Goal: Task Accomplishment & Management: Manage account settings

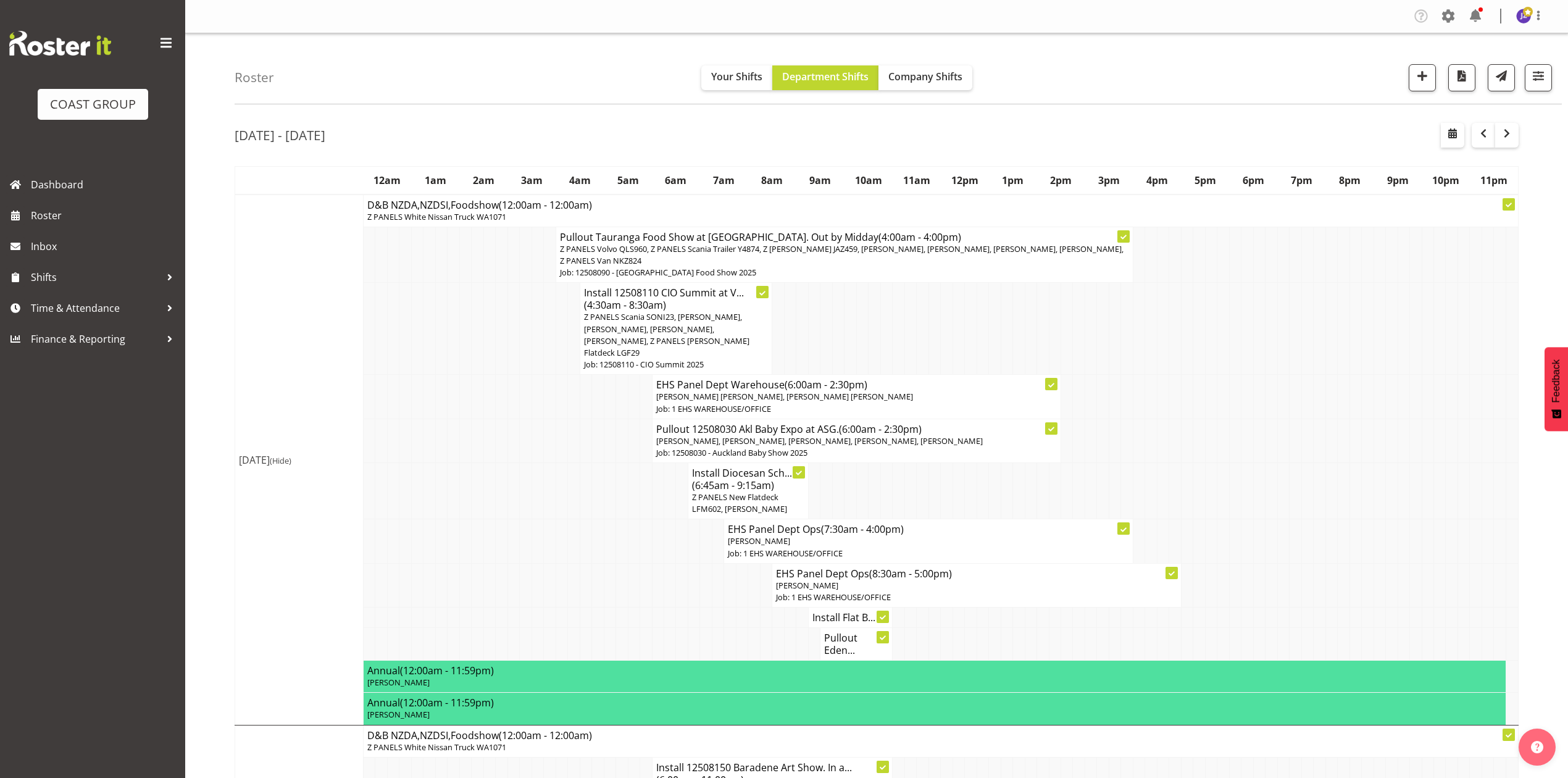
click at [724, 320] on span "Z PANELS Scania SONI23, [PERSON_NAME], [PERSON_NAME], [PERSON_NAME], [PERSON_NA…" at bounding box center [666, 334] width 165 height 47
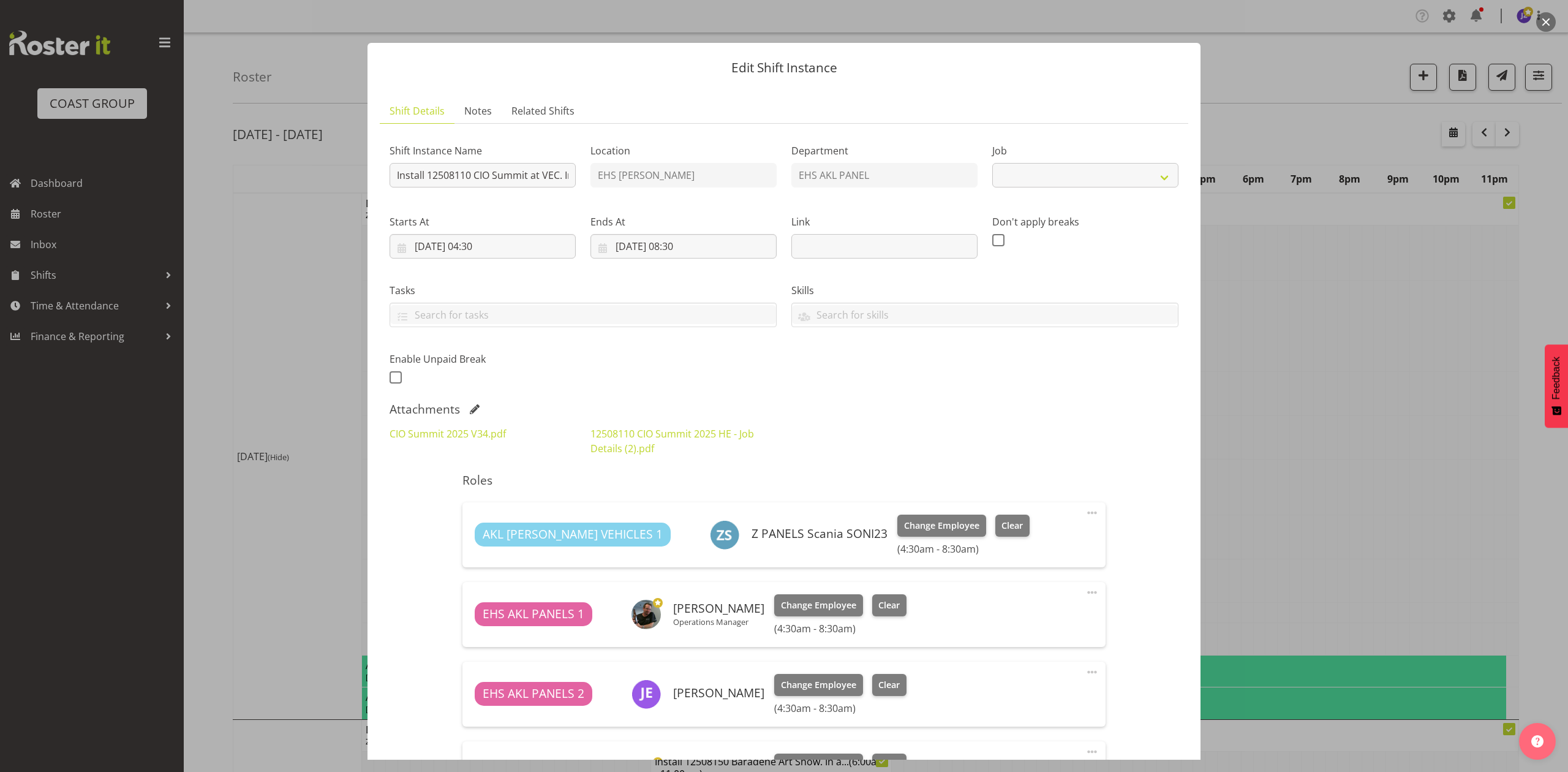
select select "9443"
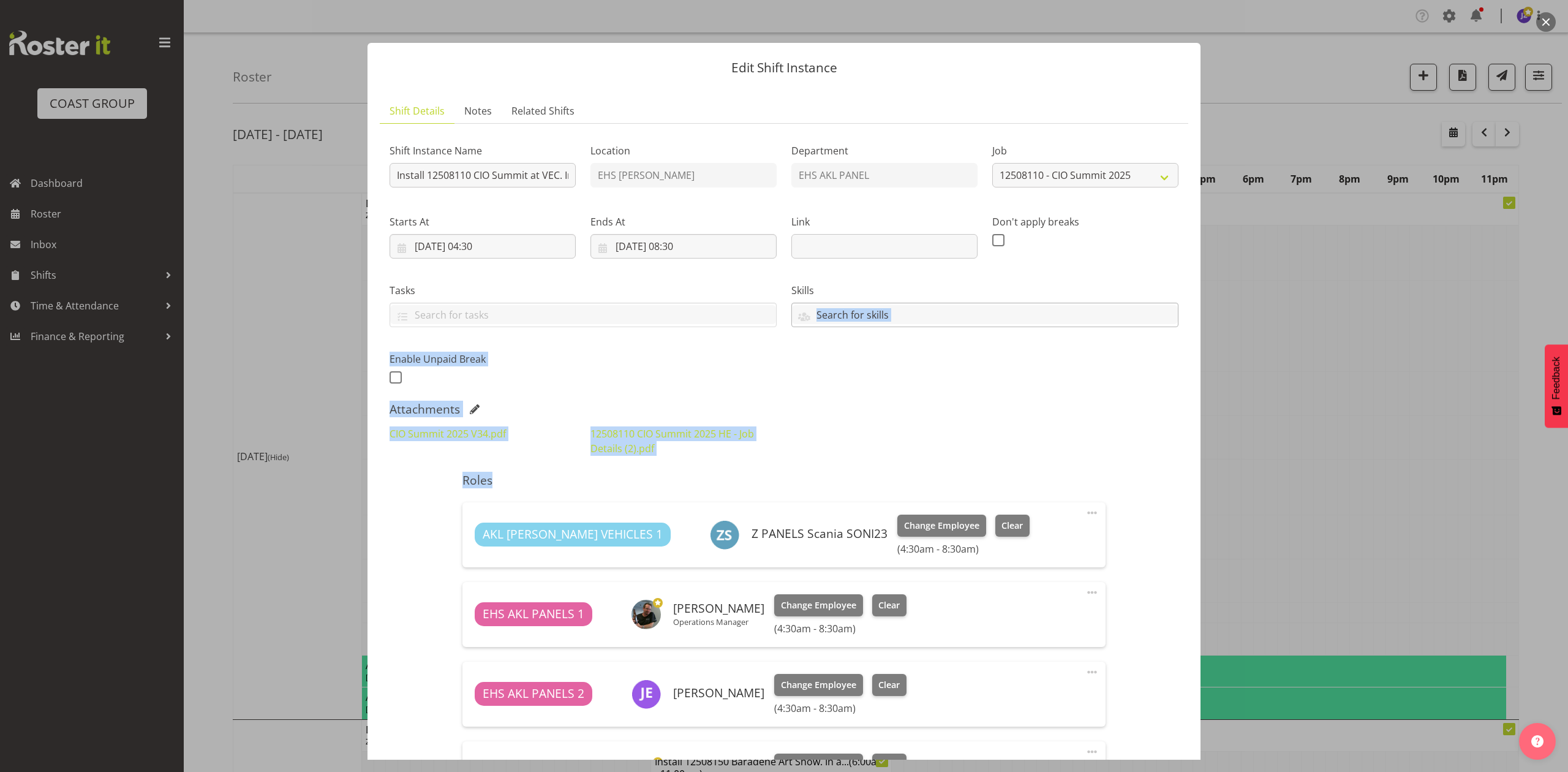
drag, startPoint x: 915, startPoint y: 471, endPoint x: 953, endPoint y: 311, distance: 164.5
click at [953, 311] on div "Shift Instance Name Install 12508110 CIO Summit at VEC. In at 5am. Location EHS…" at bounding box center [784, 585] width 789 height 903
click at [1046, 417] on div "Attachments" at bounding box center [784, 409] width 789 height 15
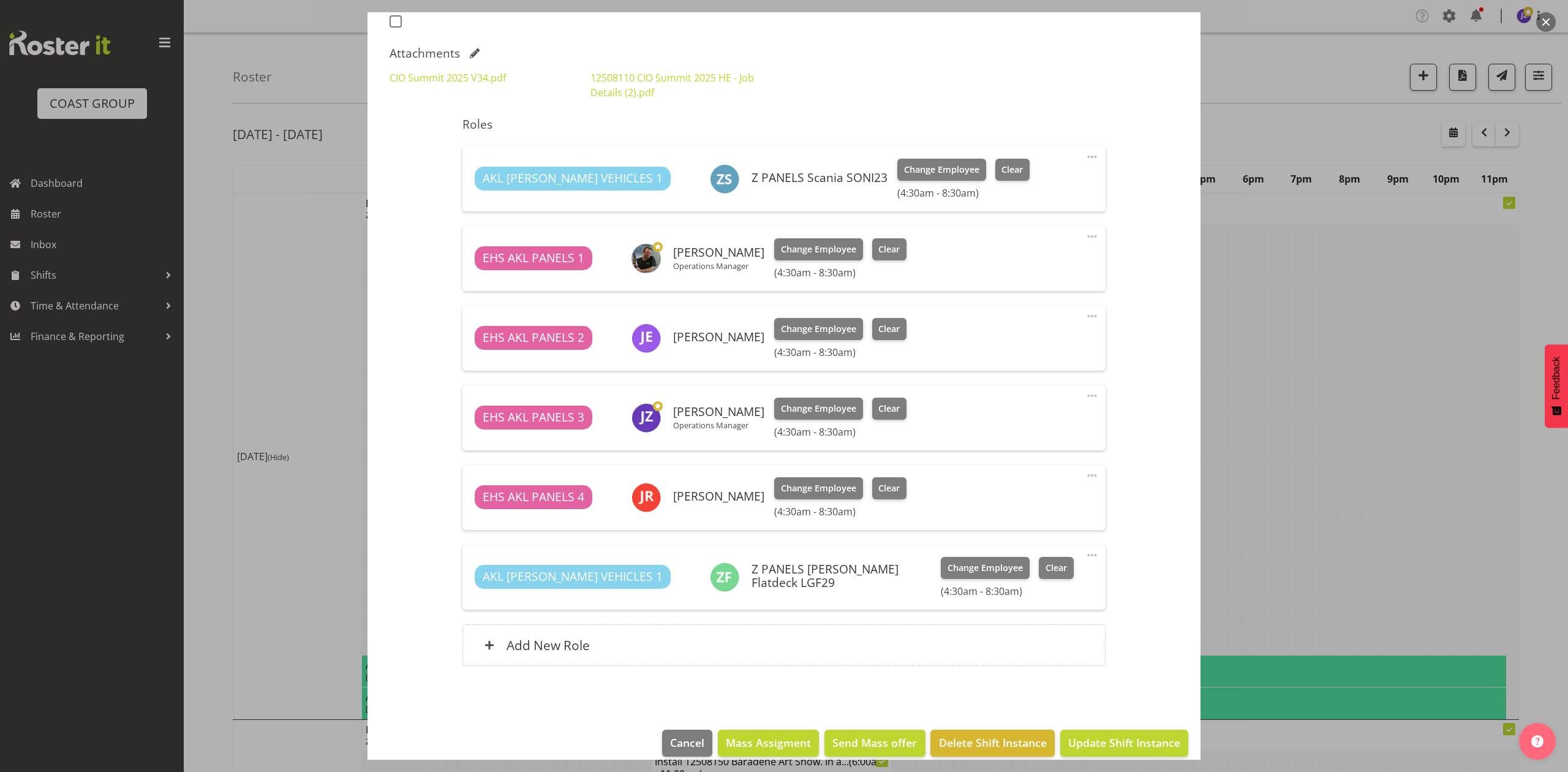
scroll to position [373, 0]
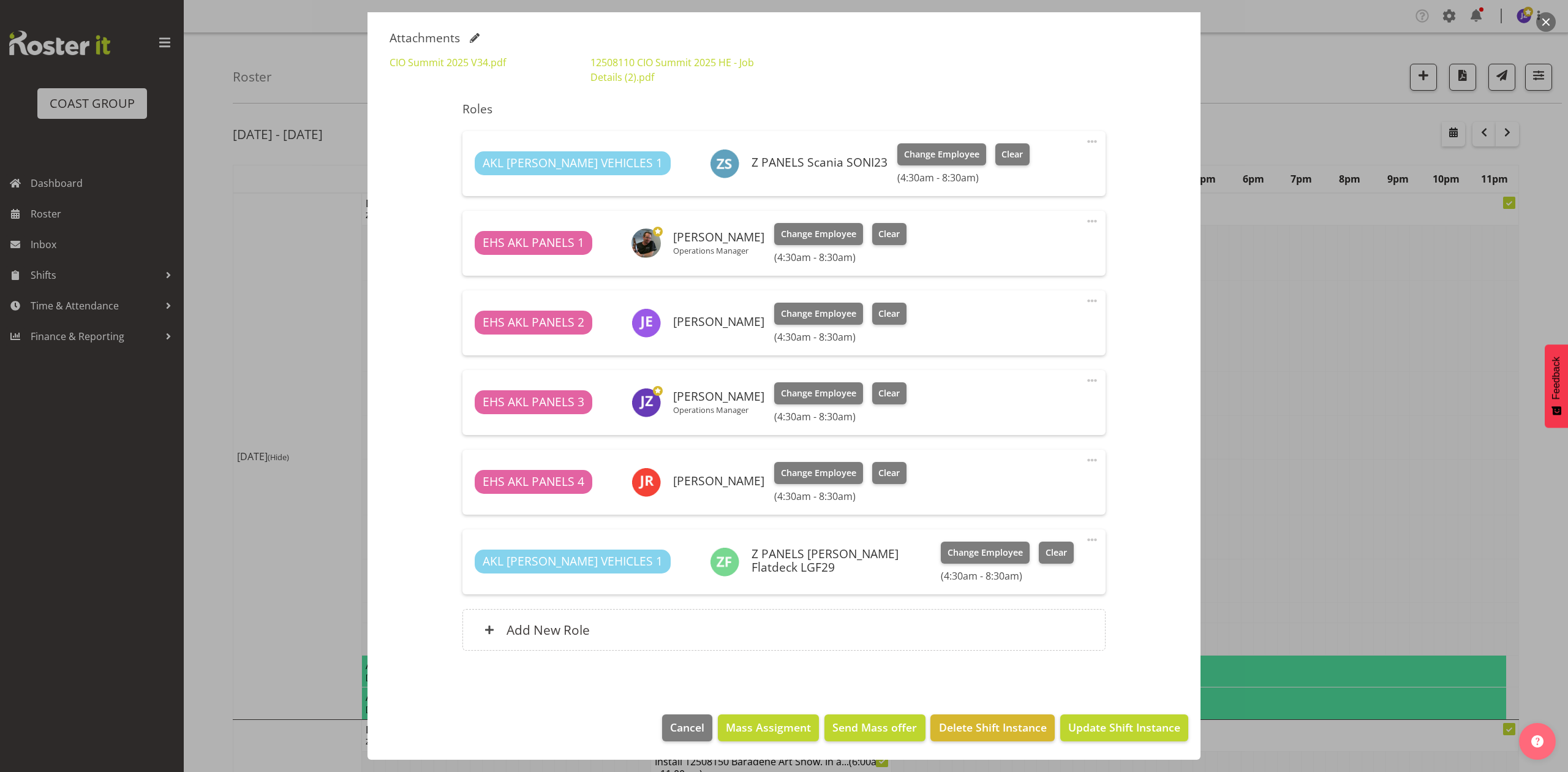
click at [245, 247] on div at bounding box center [784, 386] width 1568 height 772
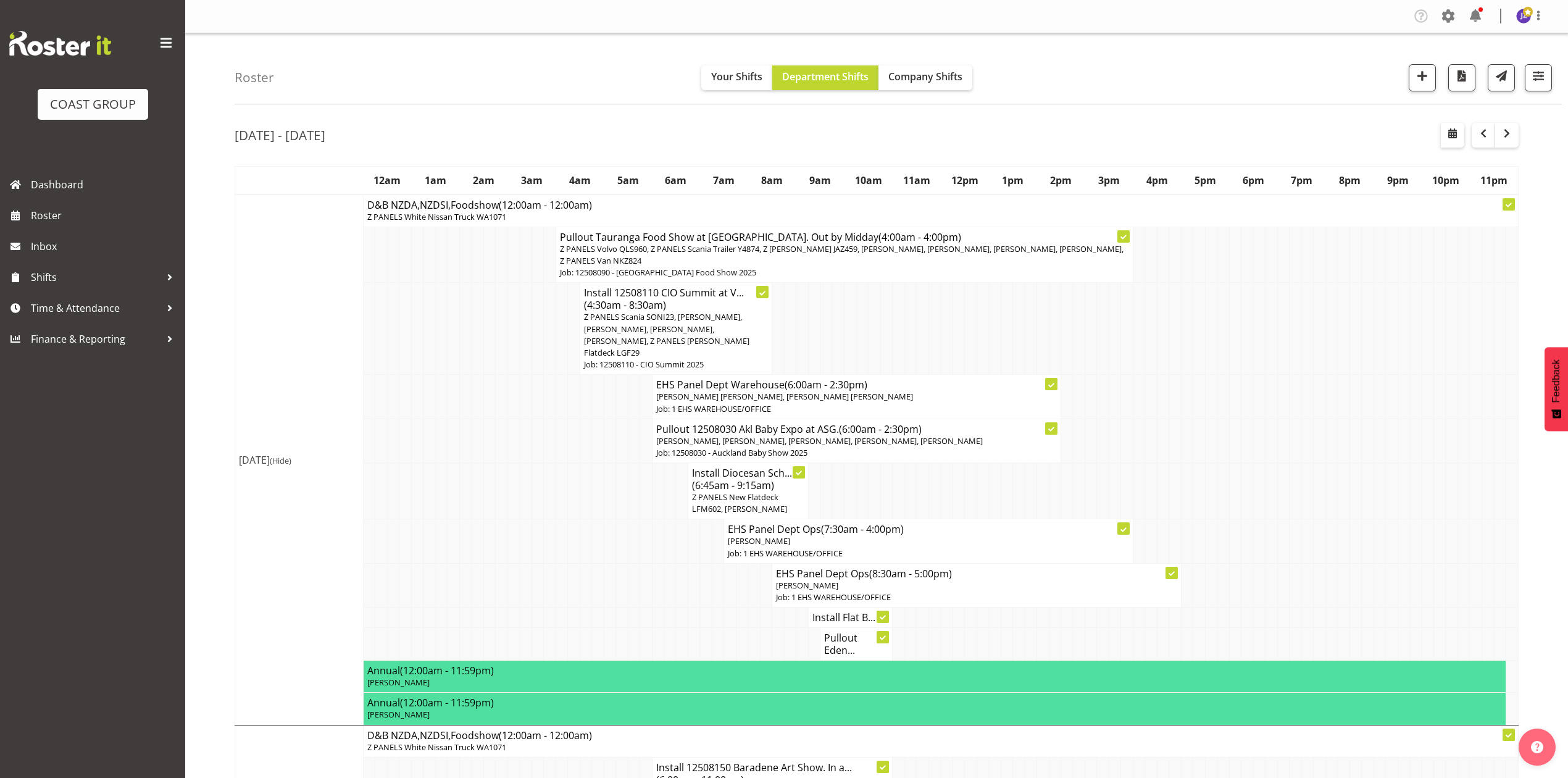
drag, startPoint x: 871, startPoint y: 325, endPoint x: 874, endPoint y: 332, distance: 7.6
click at [874, 332] on td at bounding box center [874, 329] width 12 height 92
click at [893, 319] on td at bounding box center [898, 329] width 12 height 92
click at [682, 325] on span "Z PANELS Scania SONI23, [PERSON_NAME], [PERSON_NAME], [PERSON_NAME], [PERSON_NA…" at bounding box center [666, 334] width 165 height 47
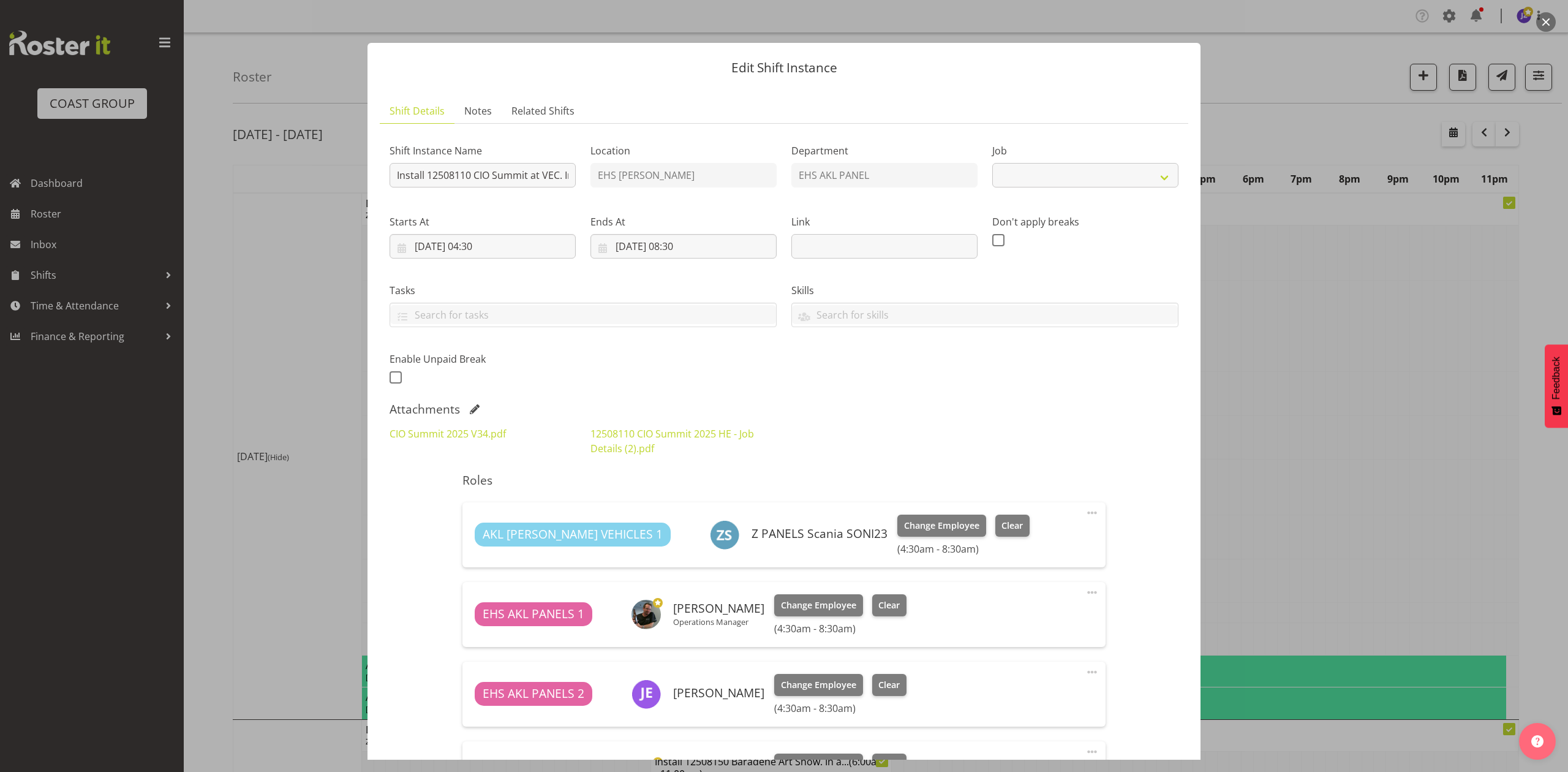
select select "9443"
click at [1546, 18] on button "button" at bounding box center [1546, 22] width 20 height 20
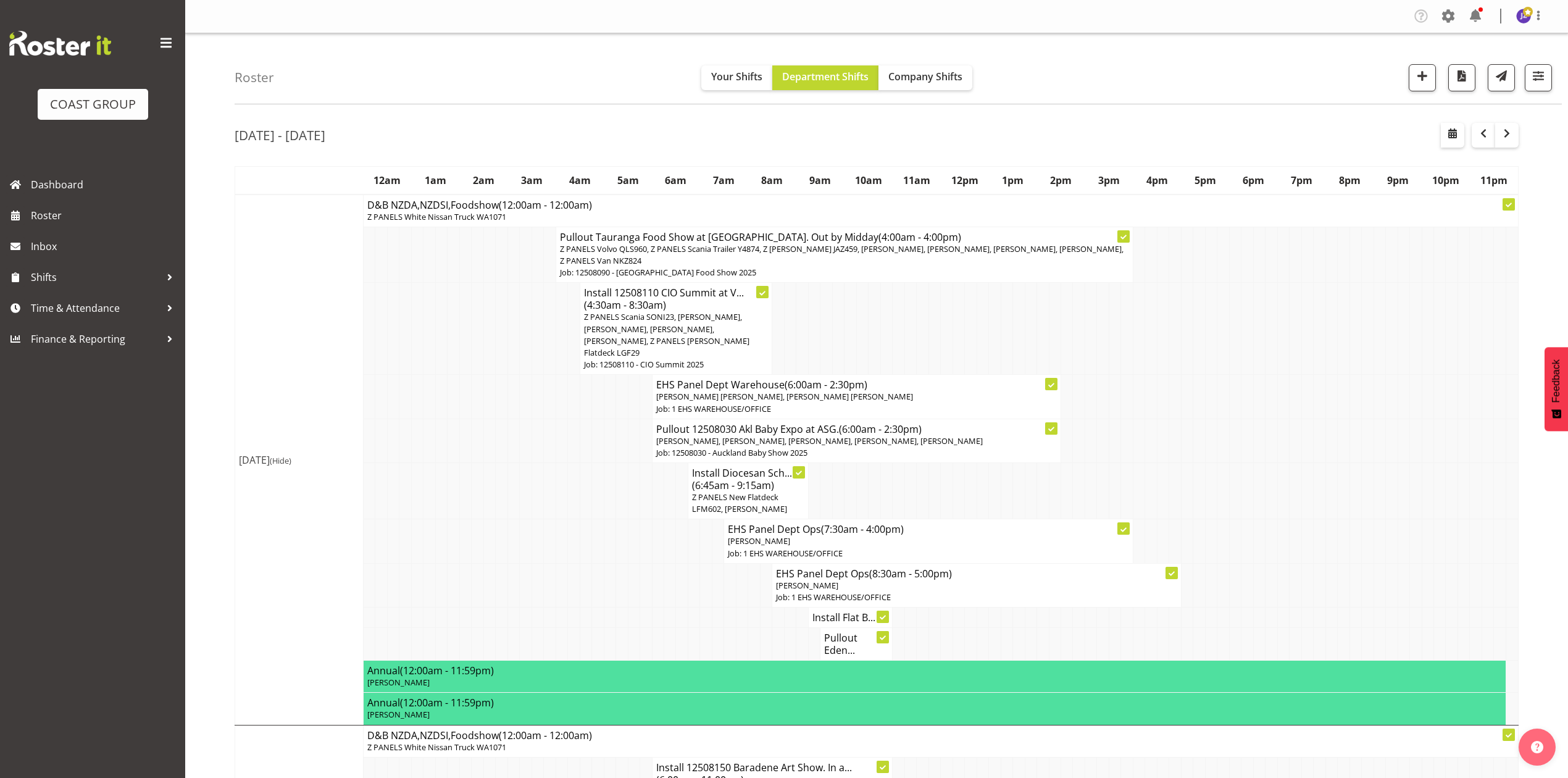
click at [1231, 356] on td at bounding box center [1235, 329] width 12 height 92
click at [671, 317] on span "Z PANELS Scania SONI23, [PERSON_NAME], [PERSON_NAME], [PERSON_NAME], [PERSON_NA…" at bounding box center [666, 334] width 165 height 47
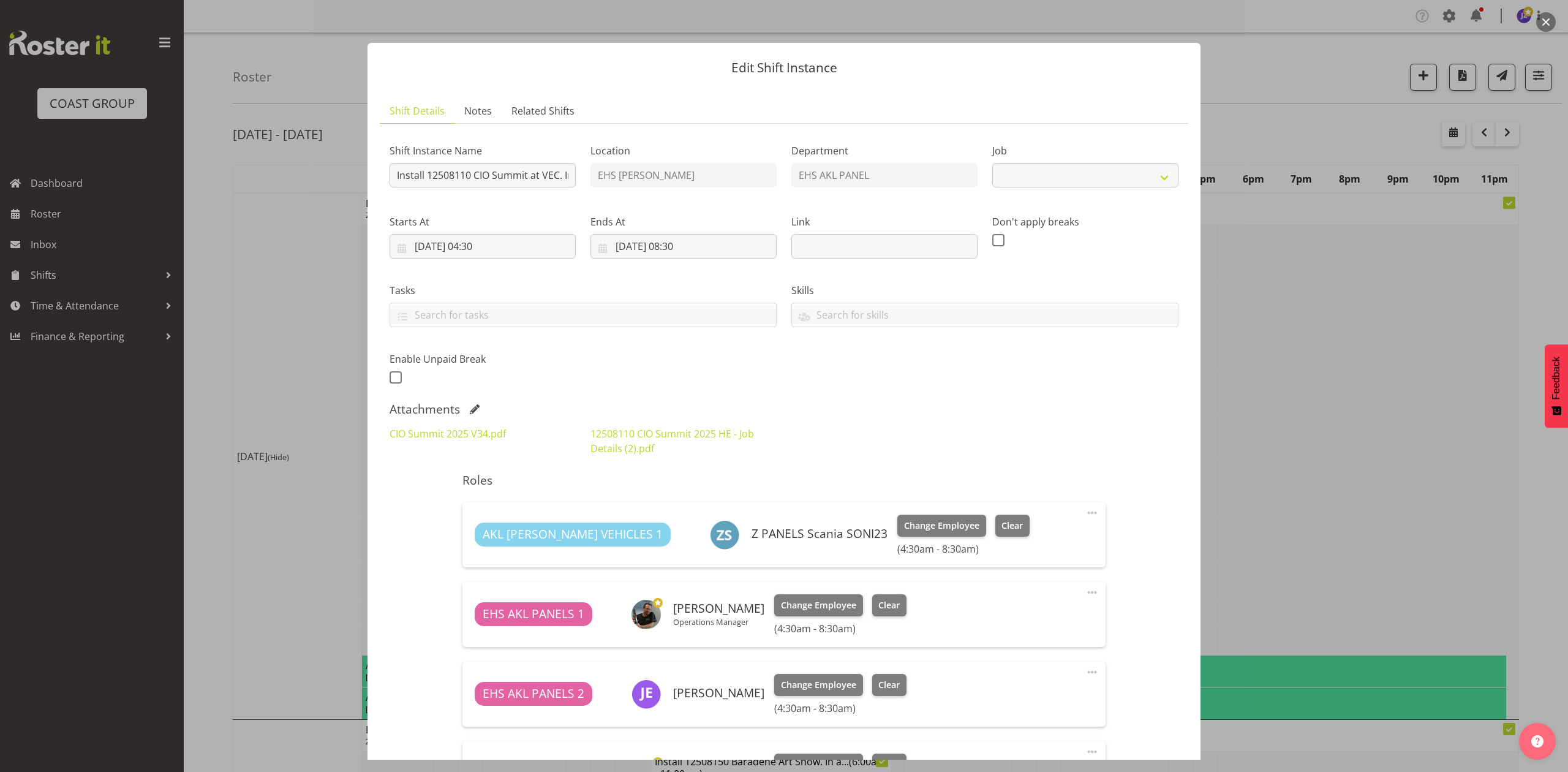
select select "9443"
click at [1544, 21] on button "button" at bounding box center [1546, 22] width 20 height 20
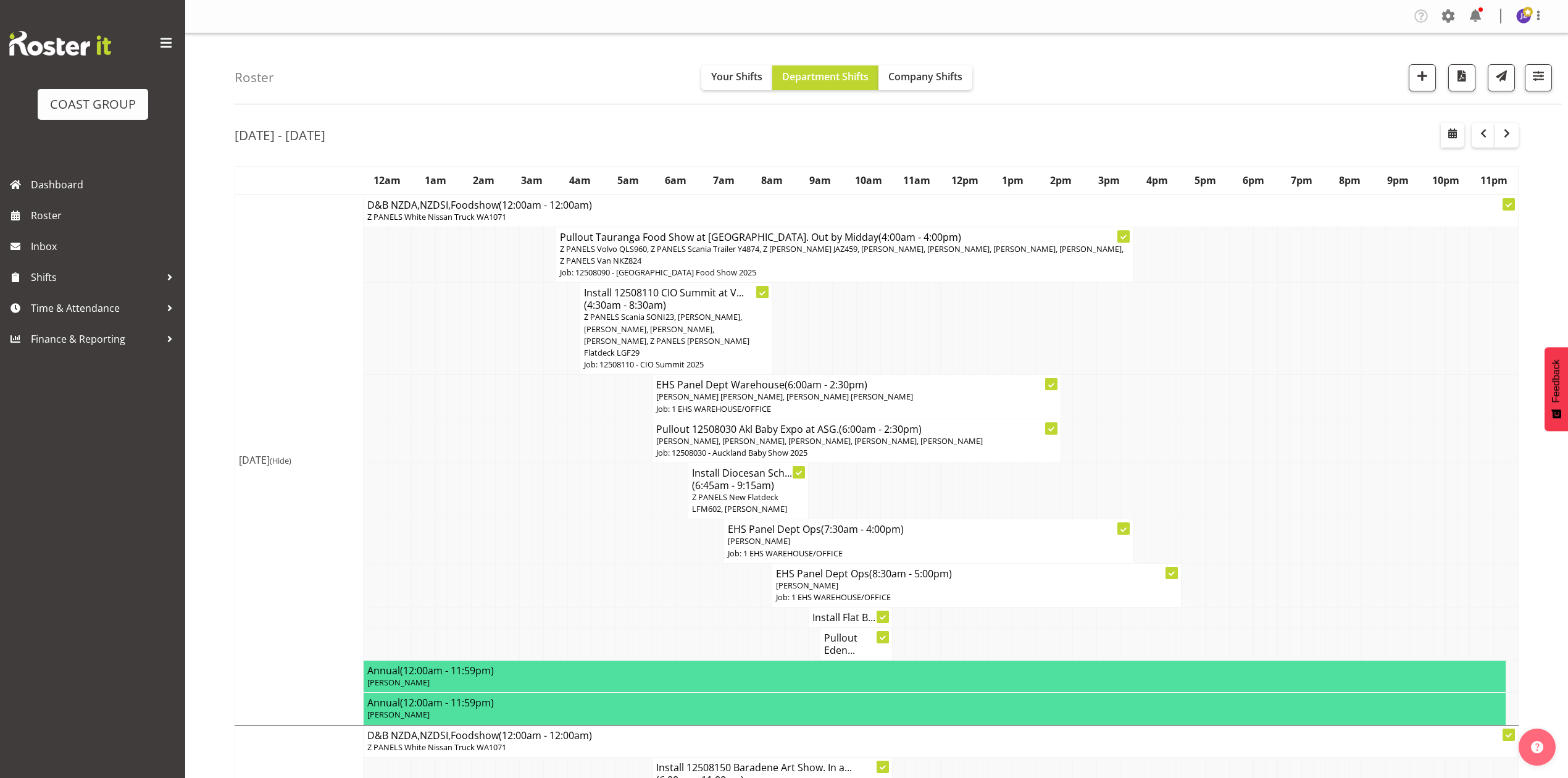
click at [1250, 377] on td at bounding box center [1247, 397] width 12 height 44
click at [694, 316] on span "Z PANELS Scania SONI23, [PERSON_NAME], [PERSON_NAME], [PERSON_NAME], [PERSON_NA…" at bounding box center [666, 334] width 165 height 47
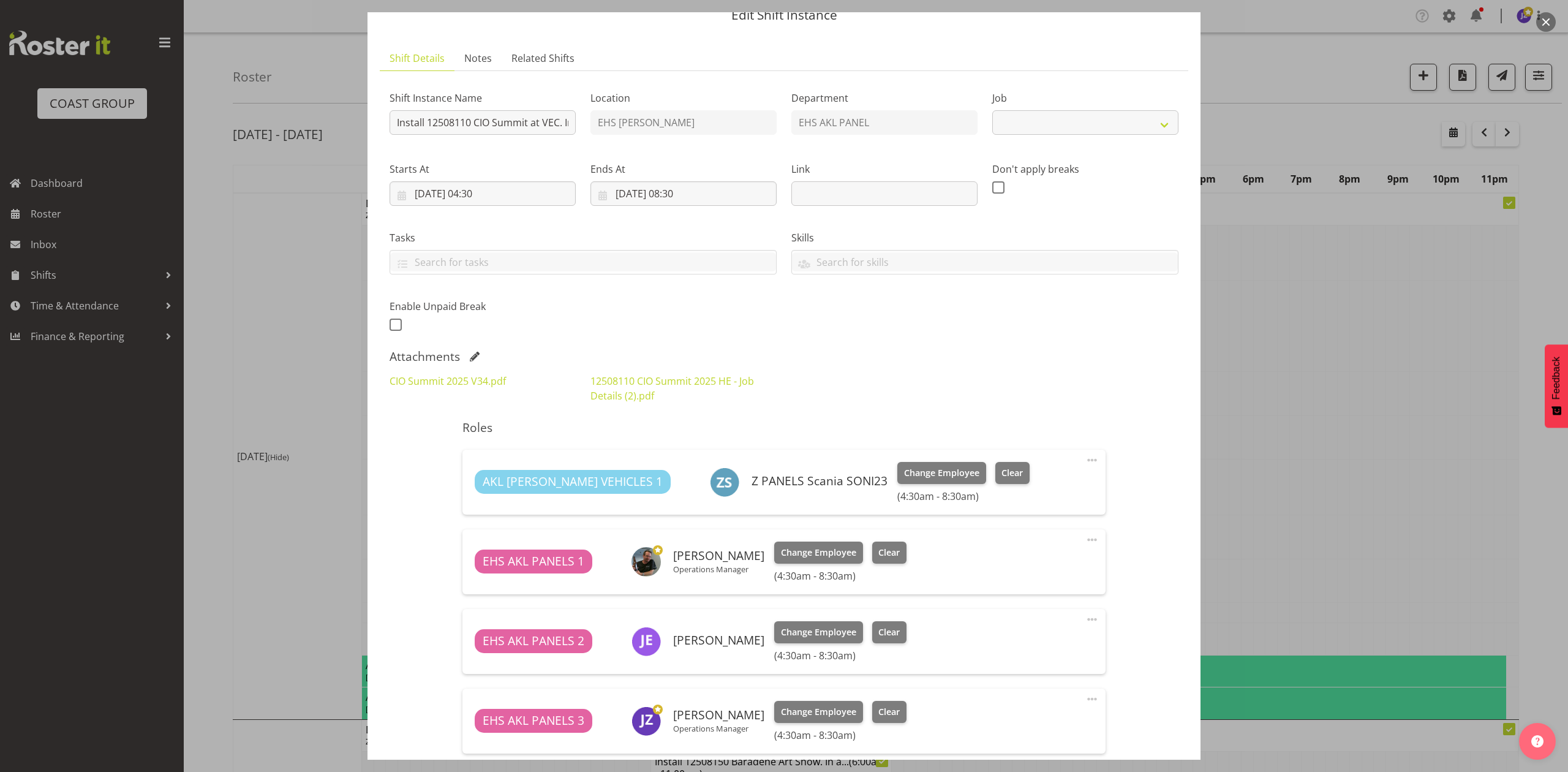
select select "9443"
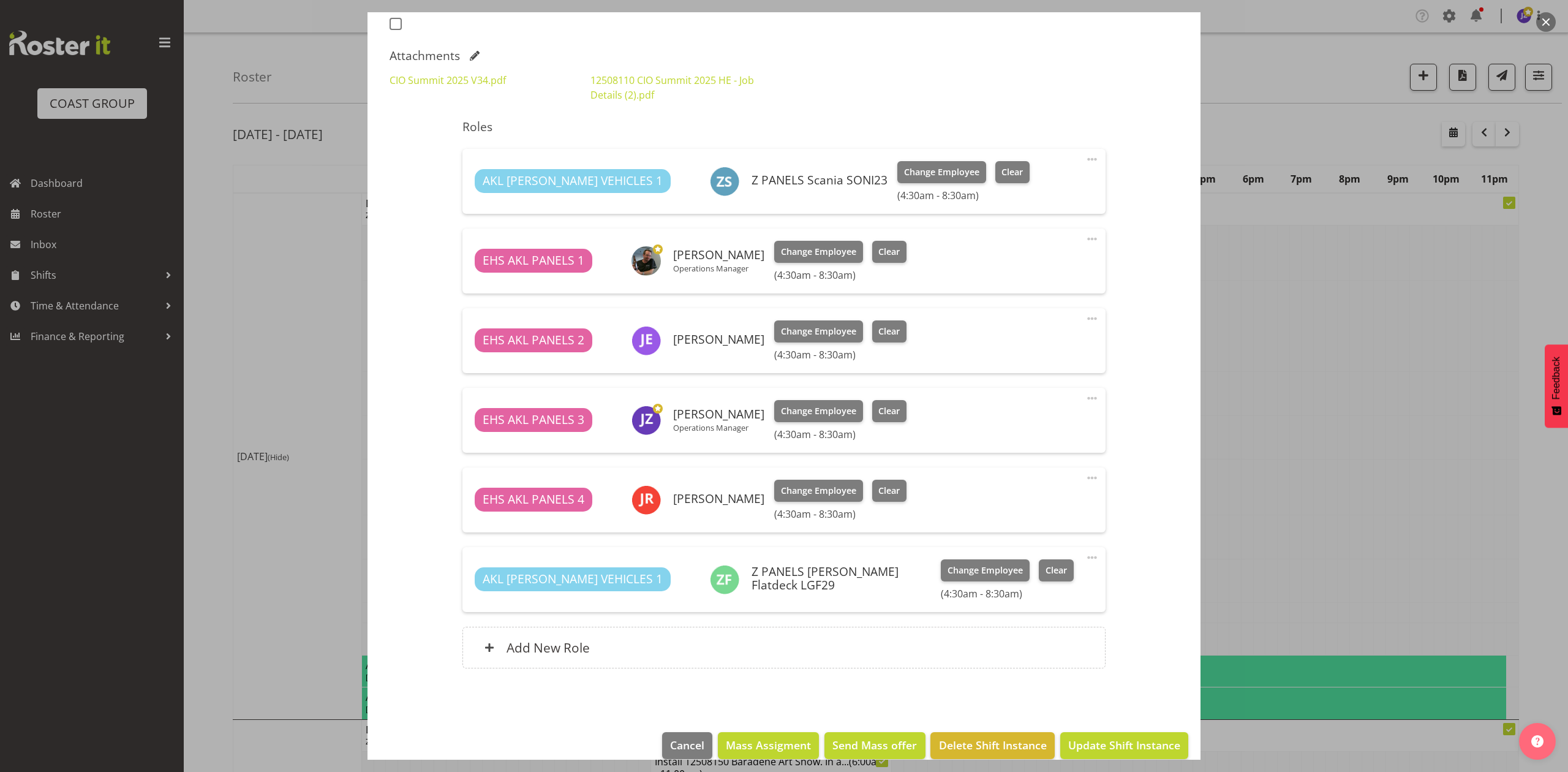
scroll to position [351, 0]
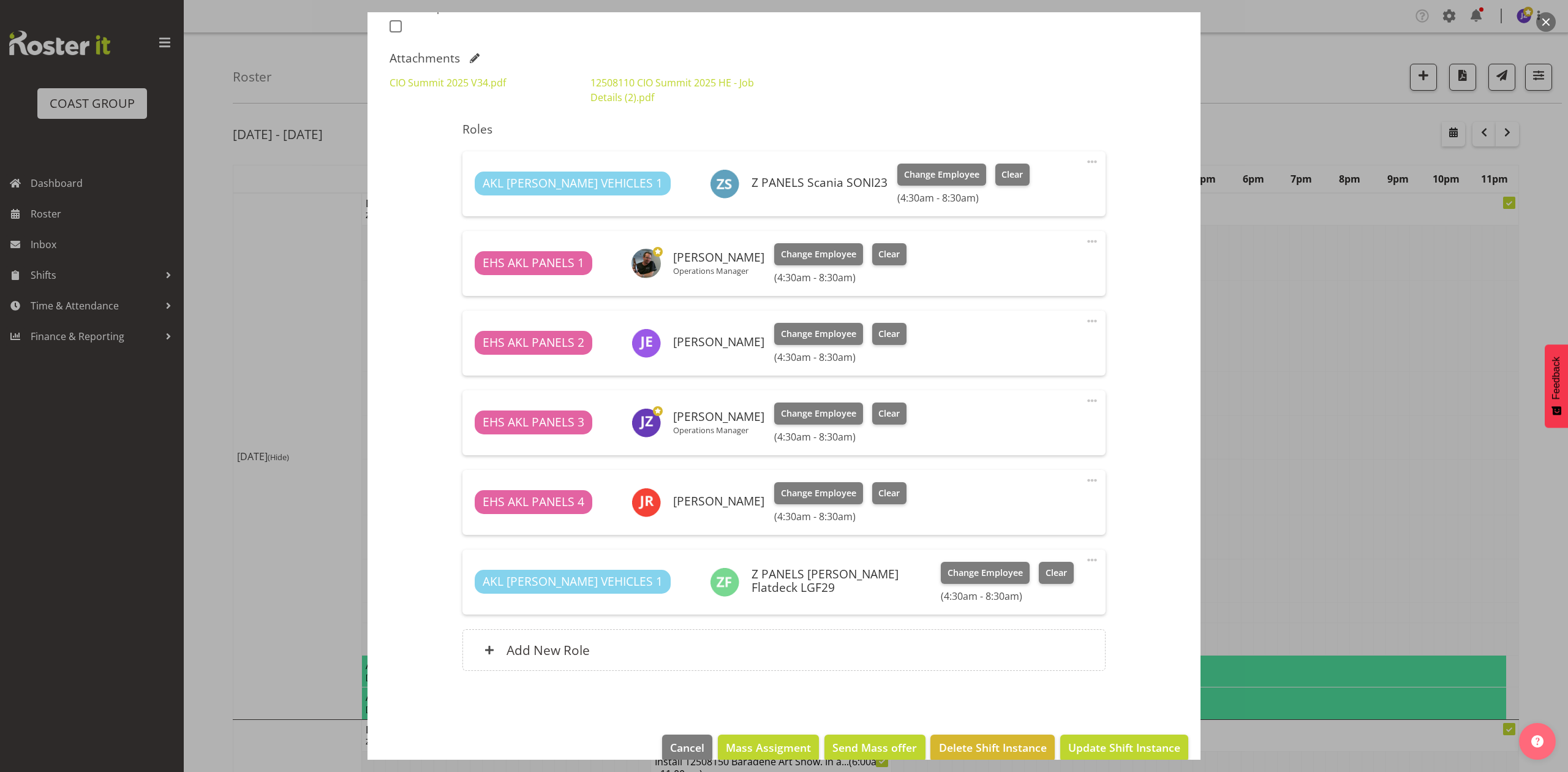
click at [1378, 349] on div at bounding box center [784, 386] width 1568 height 772
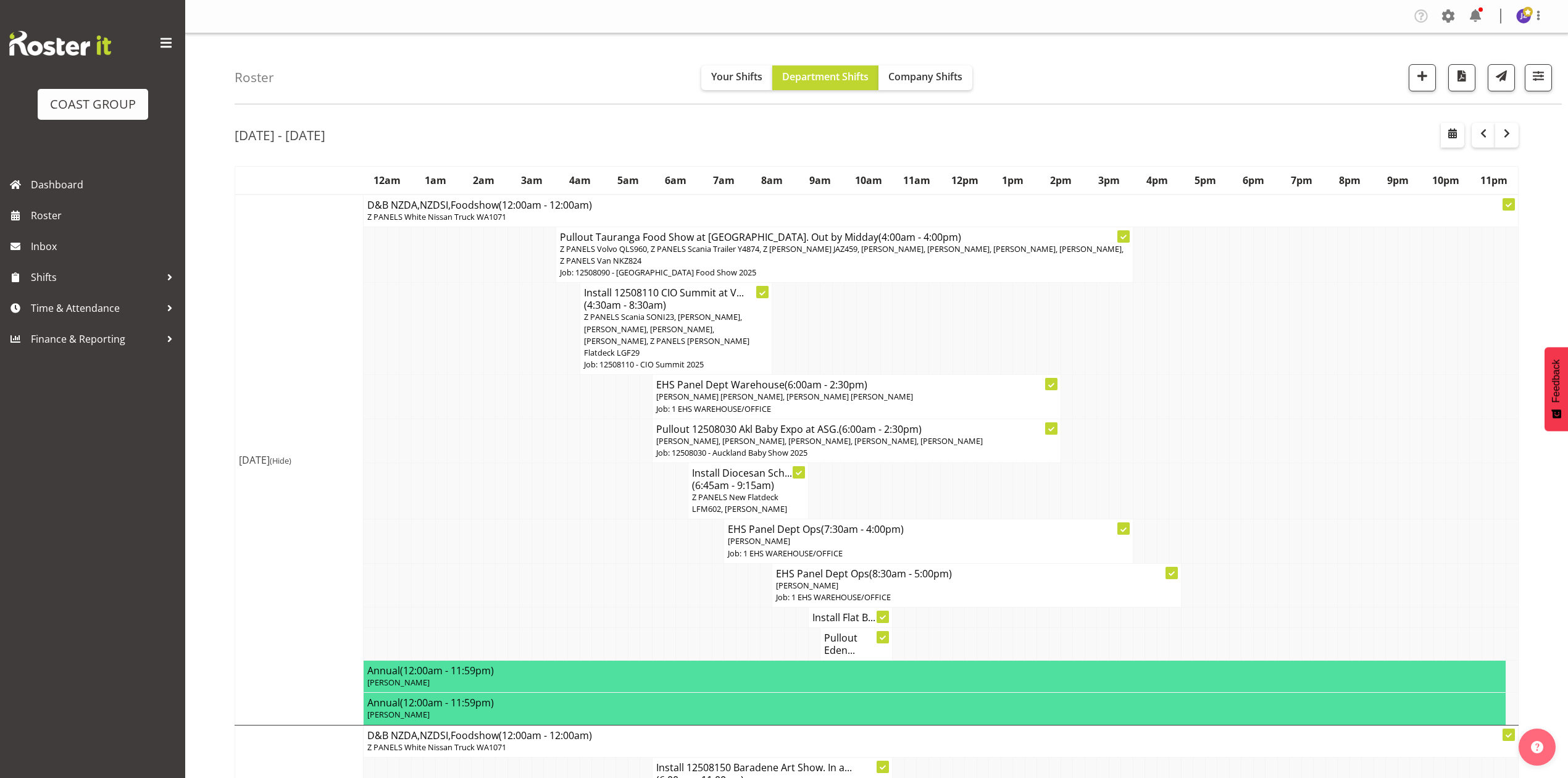
drag, startPoint x: 678, startPoint y: 297, endPoint x: 692, endPoint y: 295, distance: 14.1
click at [678, 297] on h4 "Install 12508110 CIO Summit at V... (4:30am - 8:30am)" at bounding box center [676, 299] width 184 height 25
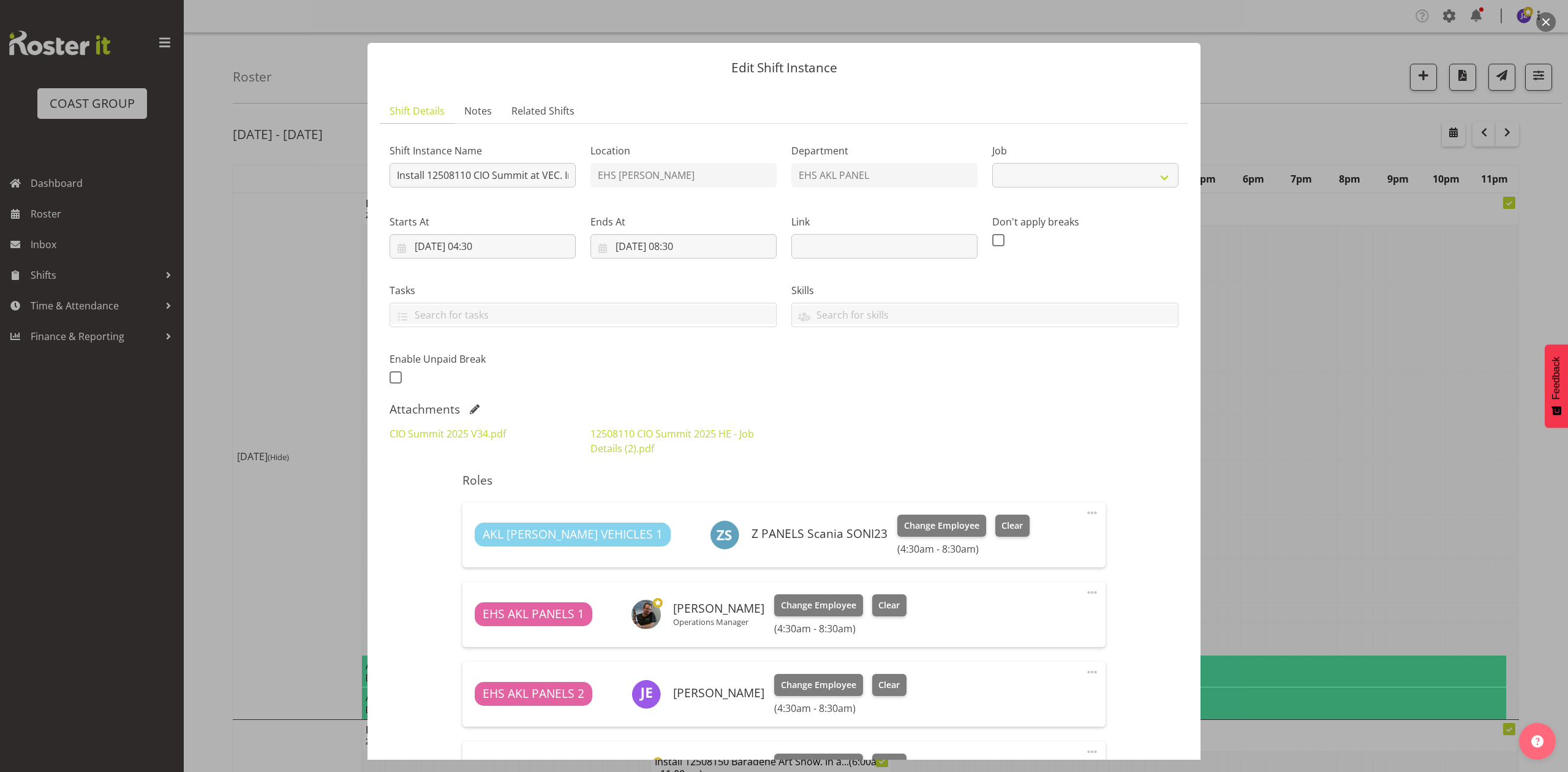
select select "9443"
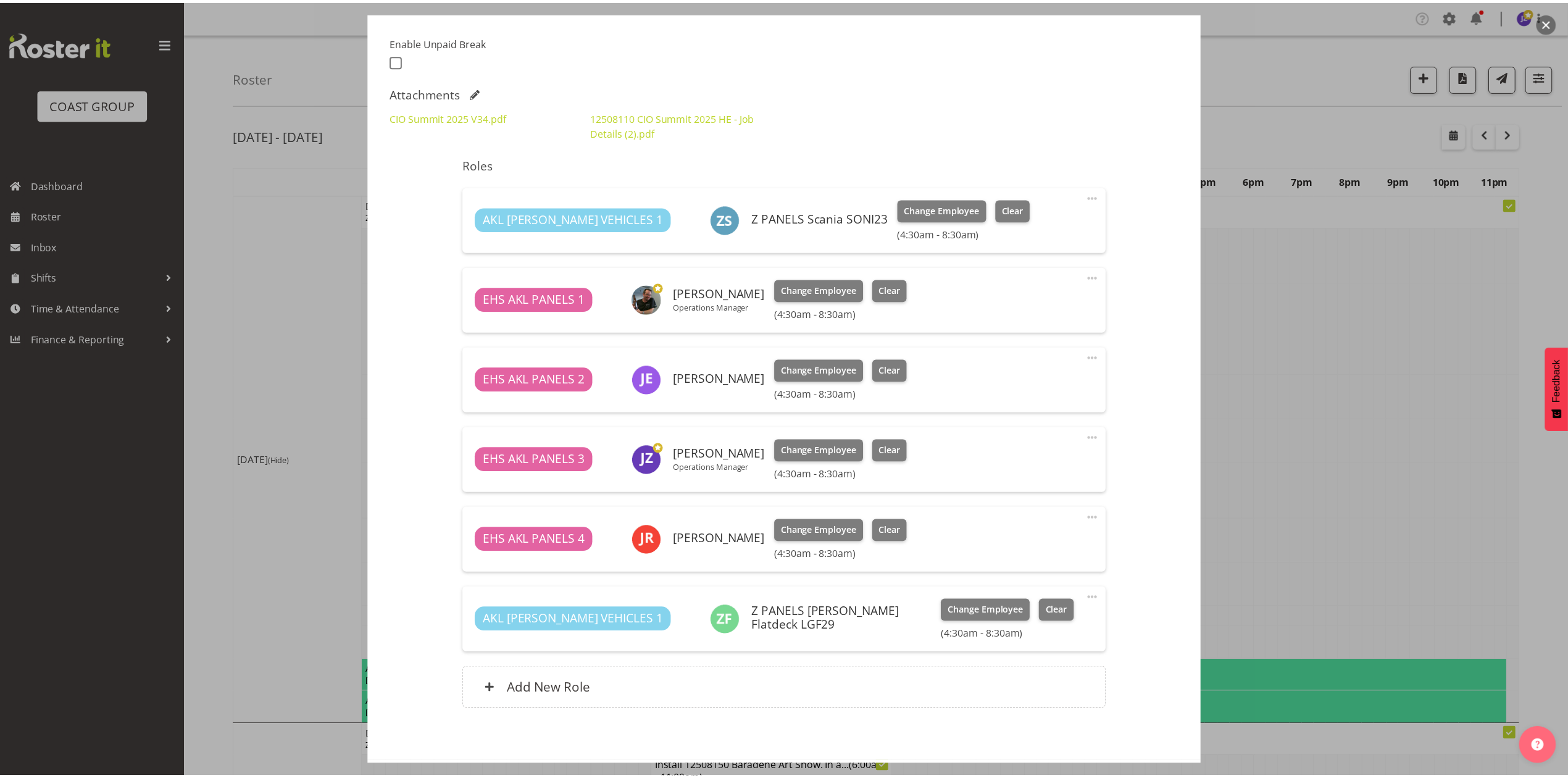
scroll to position [319, 0]
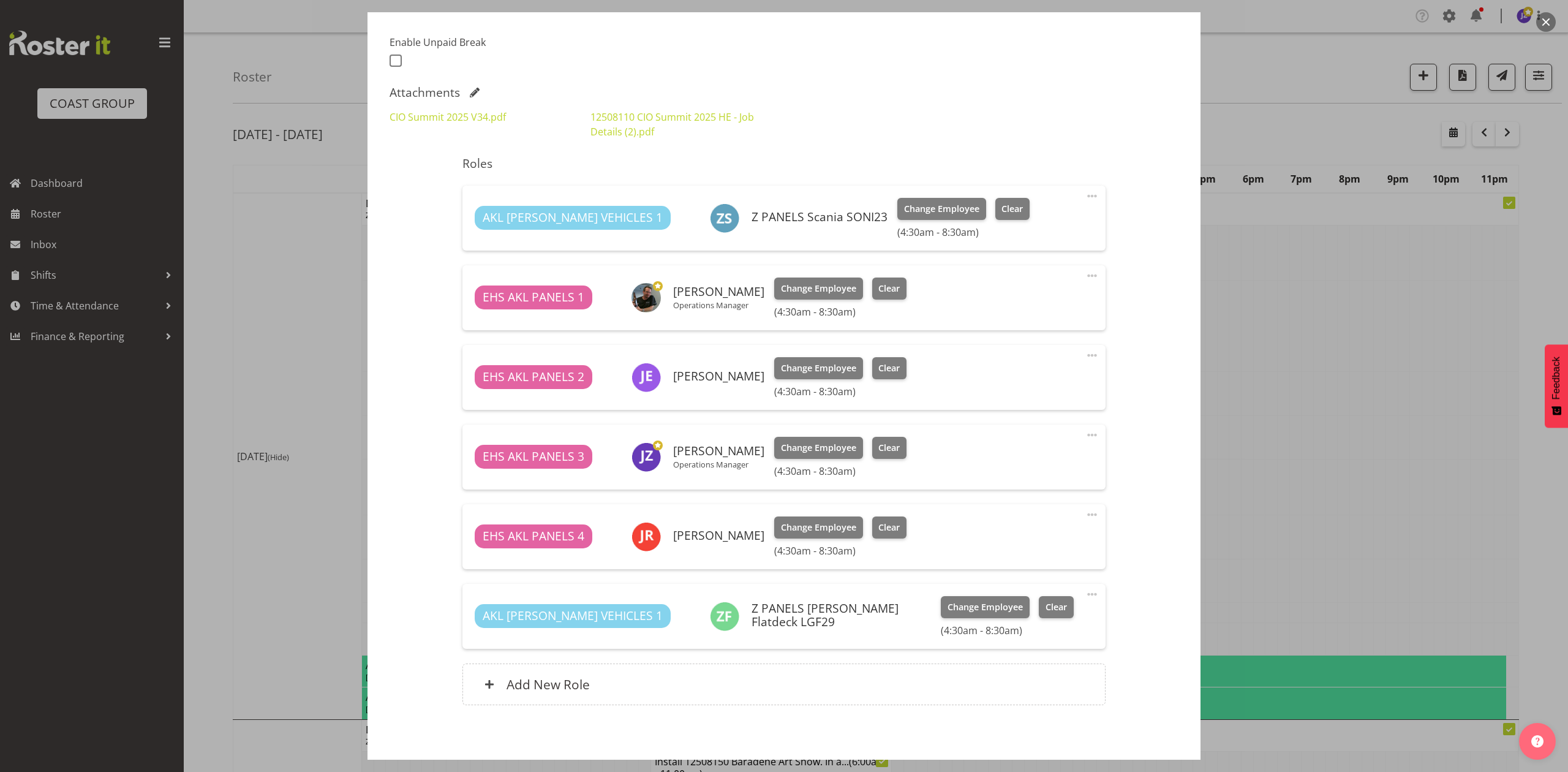
click at [1539, 20] on button "button" at bounding box center [1546, 22] width 20 height 20
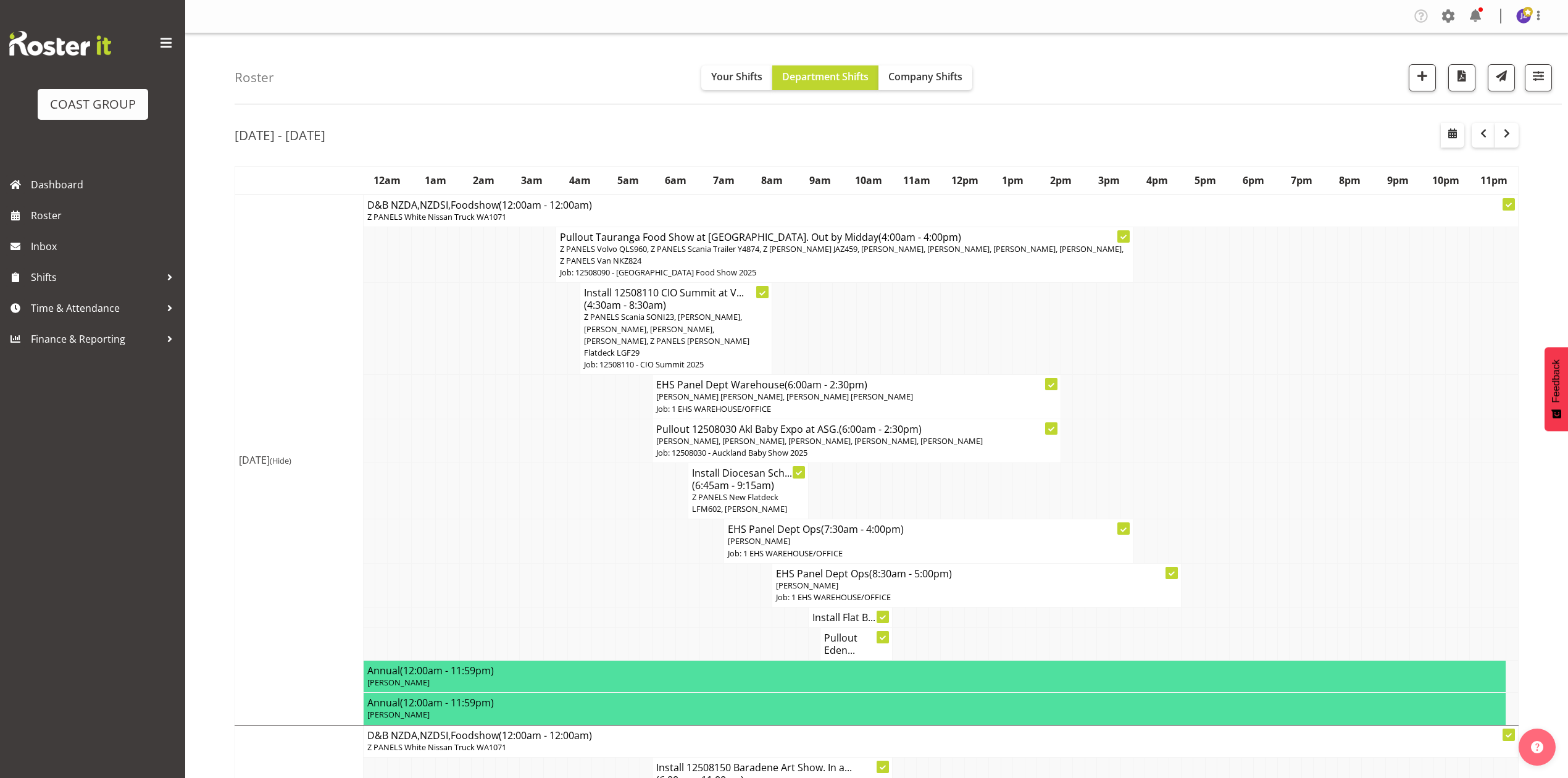
click at [1283, 325] on td at bounding box center [1283, 329] width 12 height 92
click at [922, 297] on td at bounding box center [922, 329] width 12 height 92
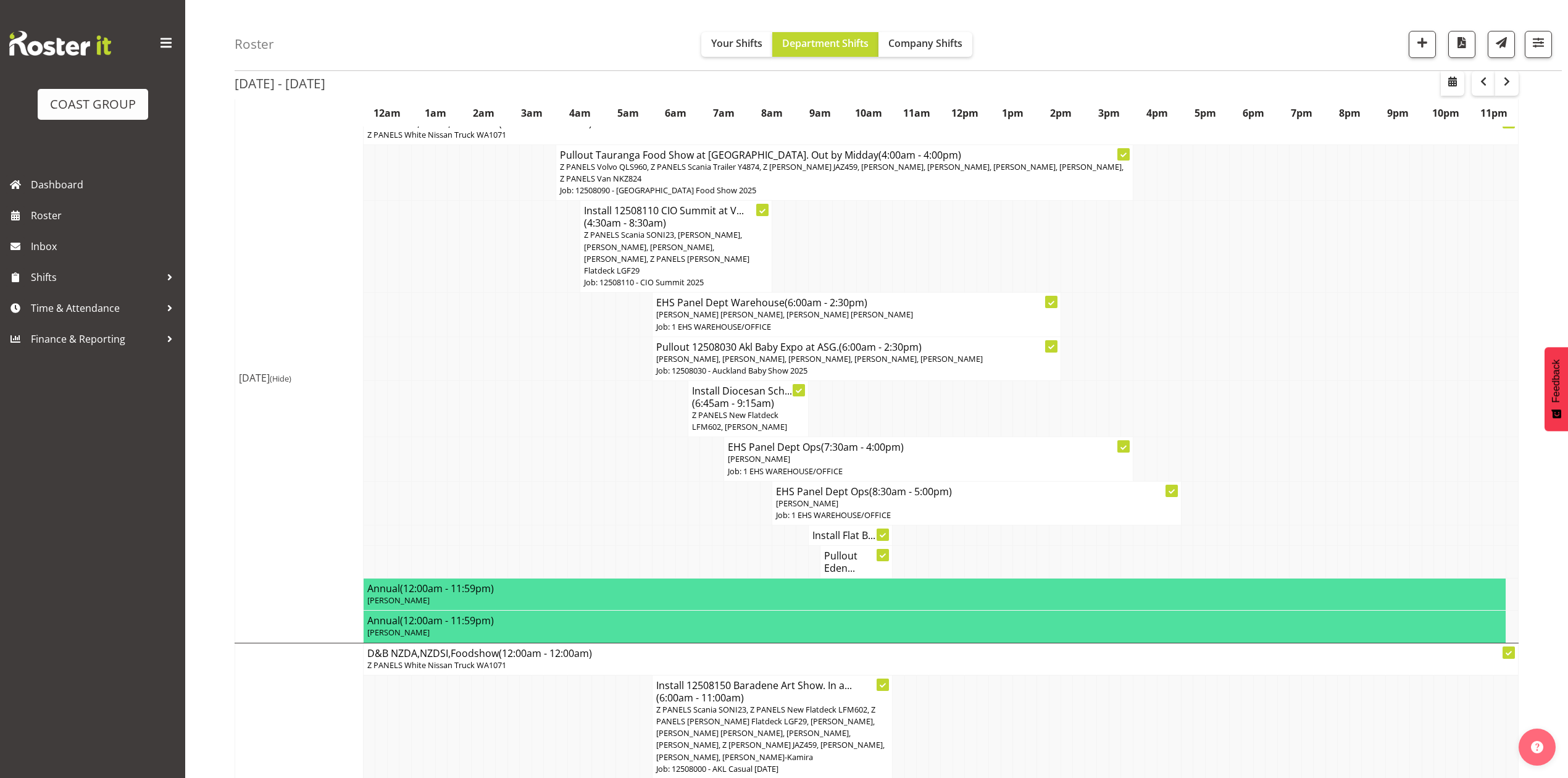
scroll to position [0, 0]
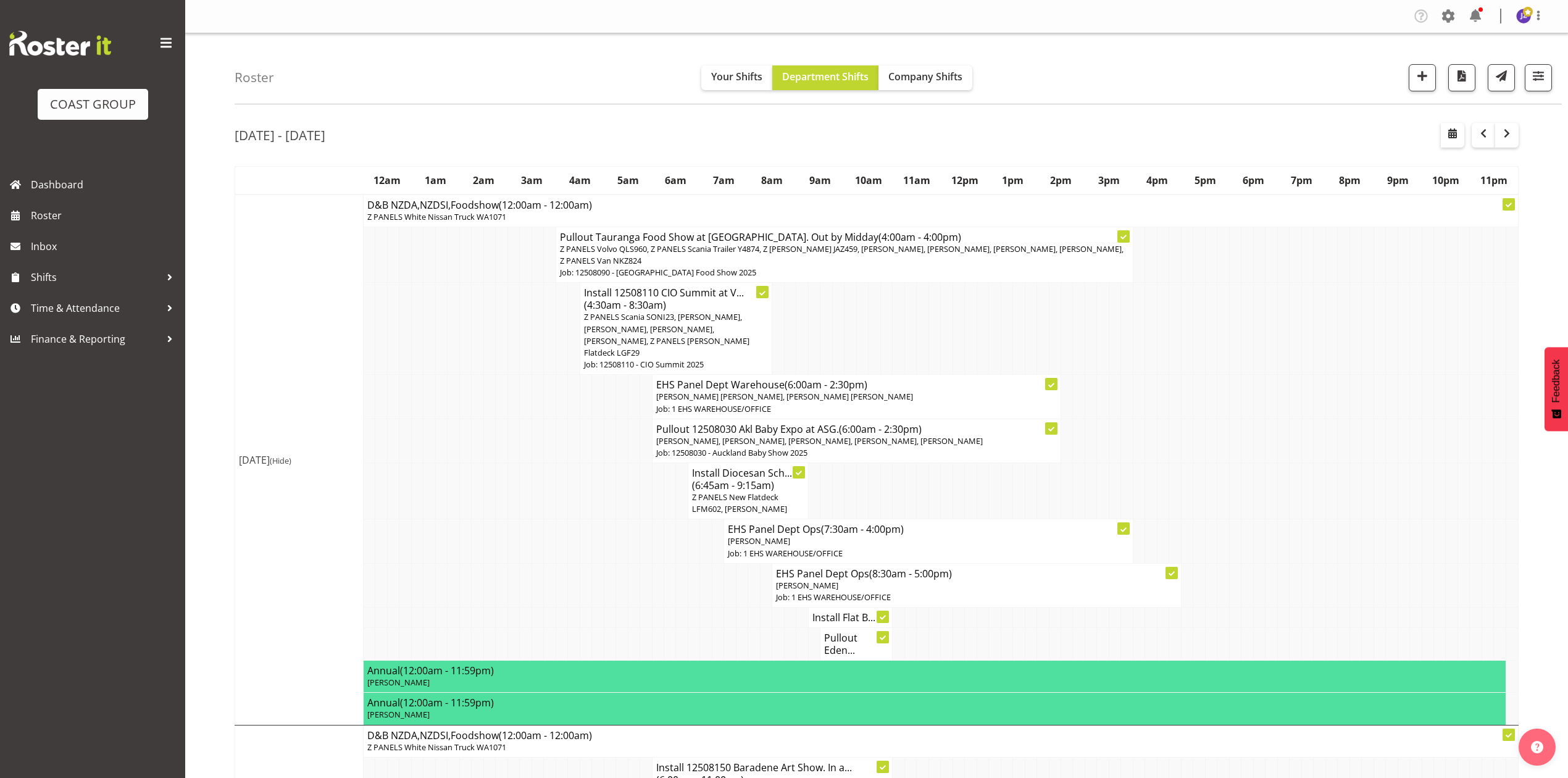
click at [577, 429] on td at bounding box center [573, 441] width 12 height 44
